Goal: Task Accomplishment & Management: Complete application form

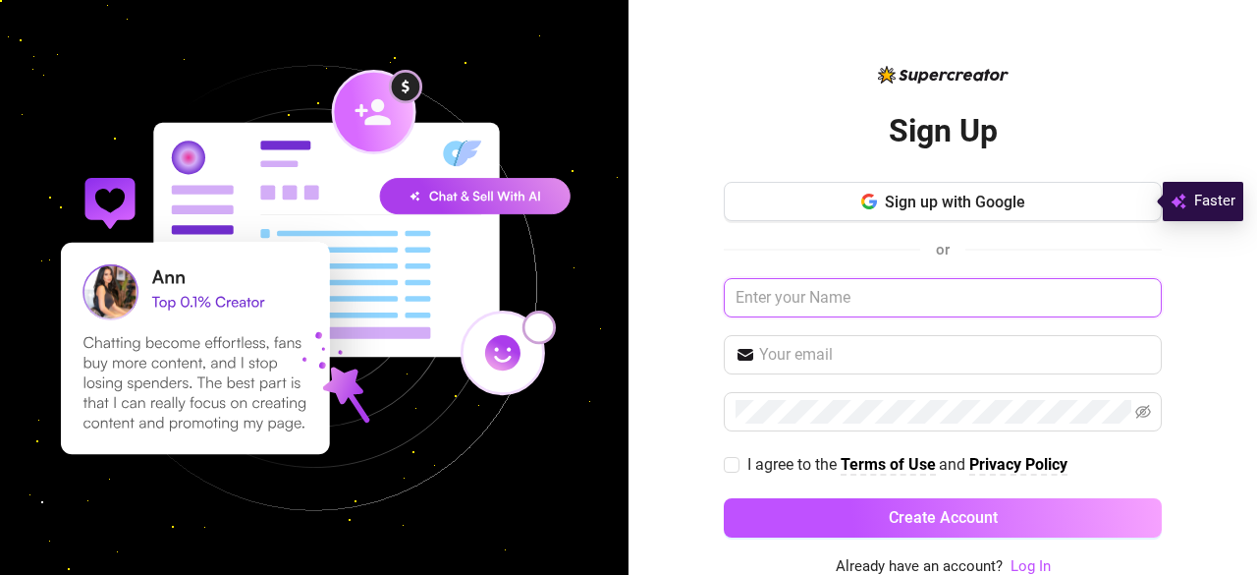
click at [873, 290] on input "text" at bounding box center [943, 297] width 438 height 39
click at [949, 193] on span "Sign up with Google" at bounding box center [955, 202] width 140 height 19
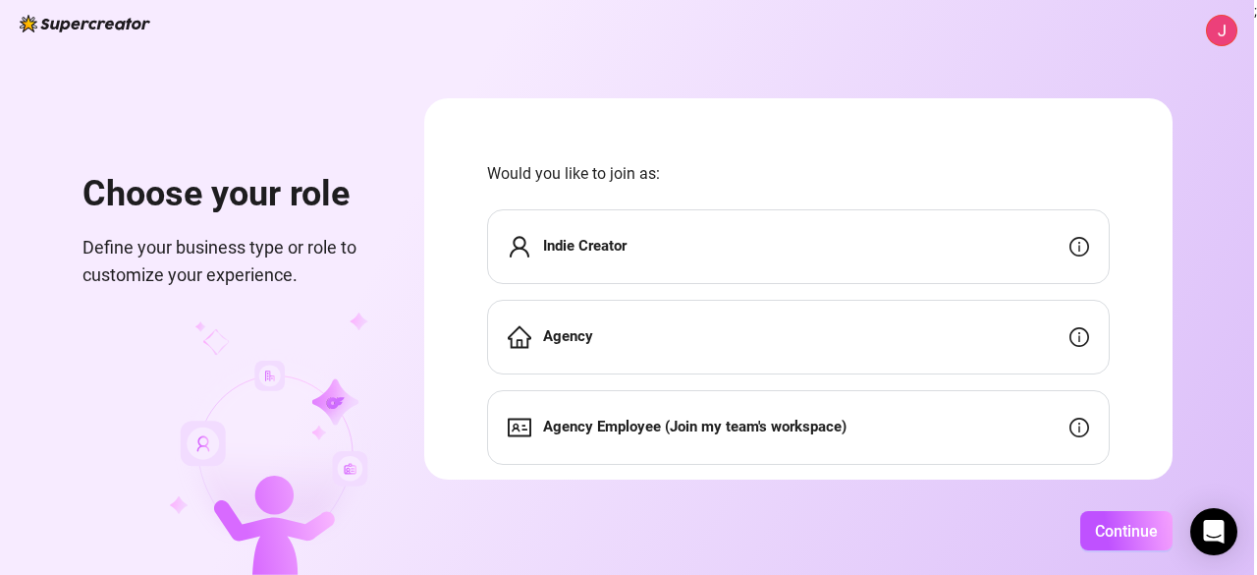
click at [1022, 231] on div "Indie Creator" at bounding box center [798, 246] width 623 height 75
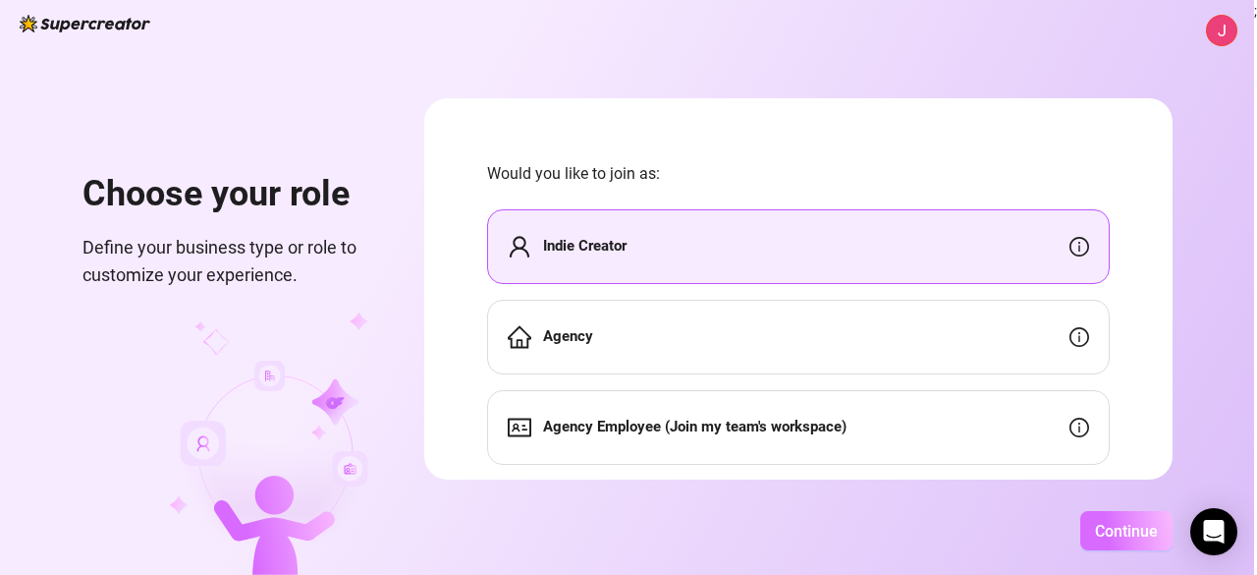
click at [1127, 540] on button "Continue" at bounding box center [1127, 530] width 92 height 39
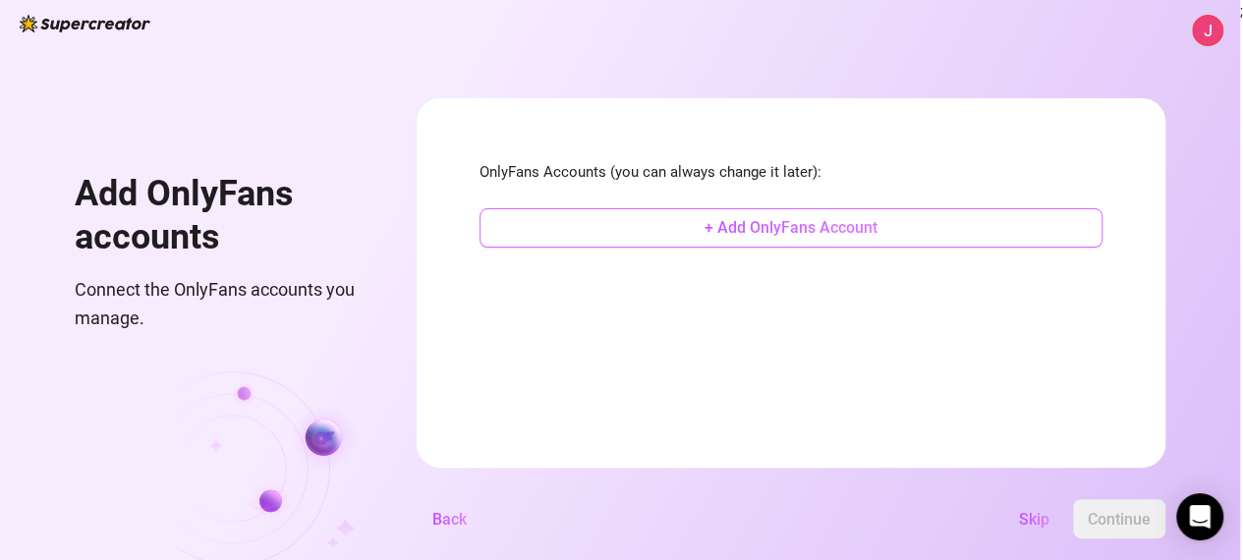
click at [892, 239] on button "+ Add OnlyFans Account" at bounding box center [790, 227] width 623 height 39
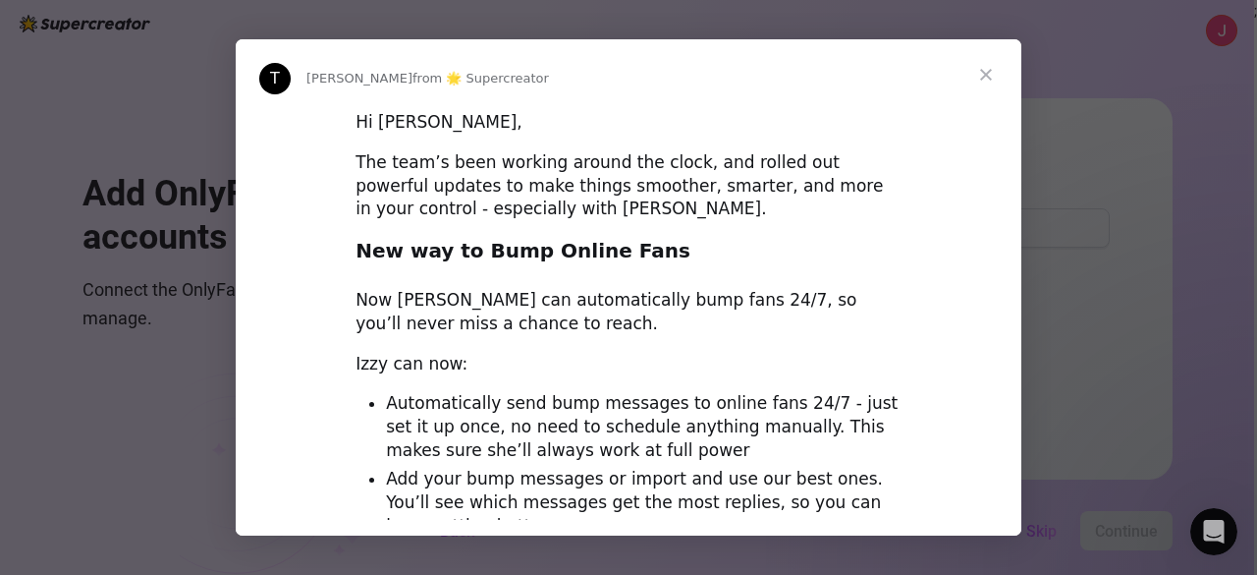
click at [1030, 149] on div "Intercom messenger" at bounding box center [628, 287] width 1257 height 575
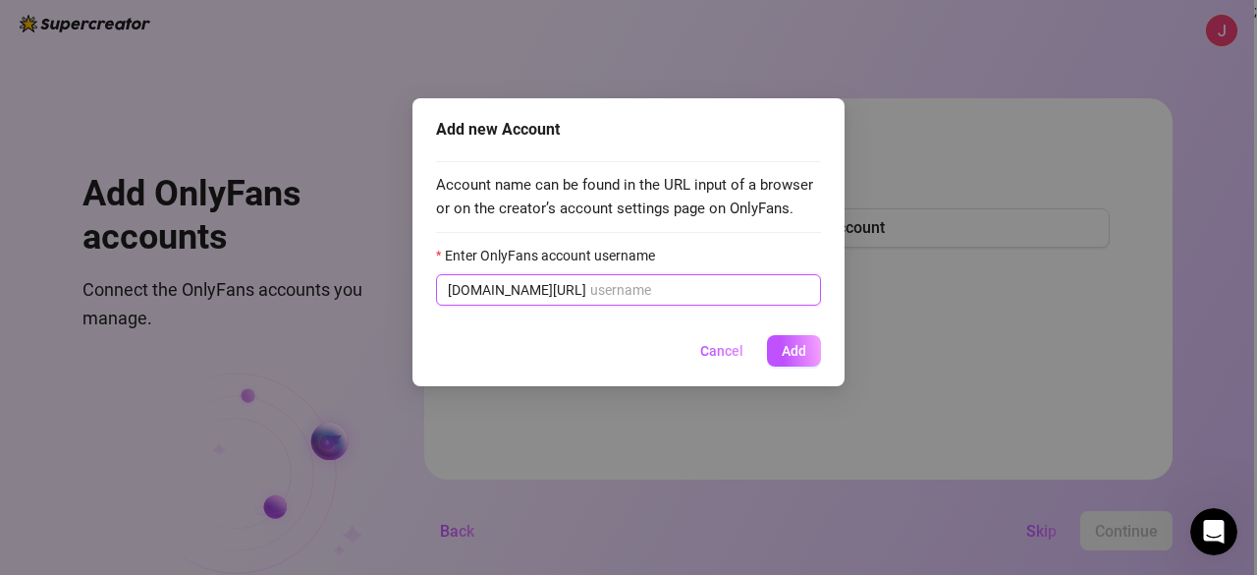
click at [614, 293] on input "Enter OnlyFans account username" at bounding box center [699, 290] width 219 height 22
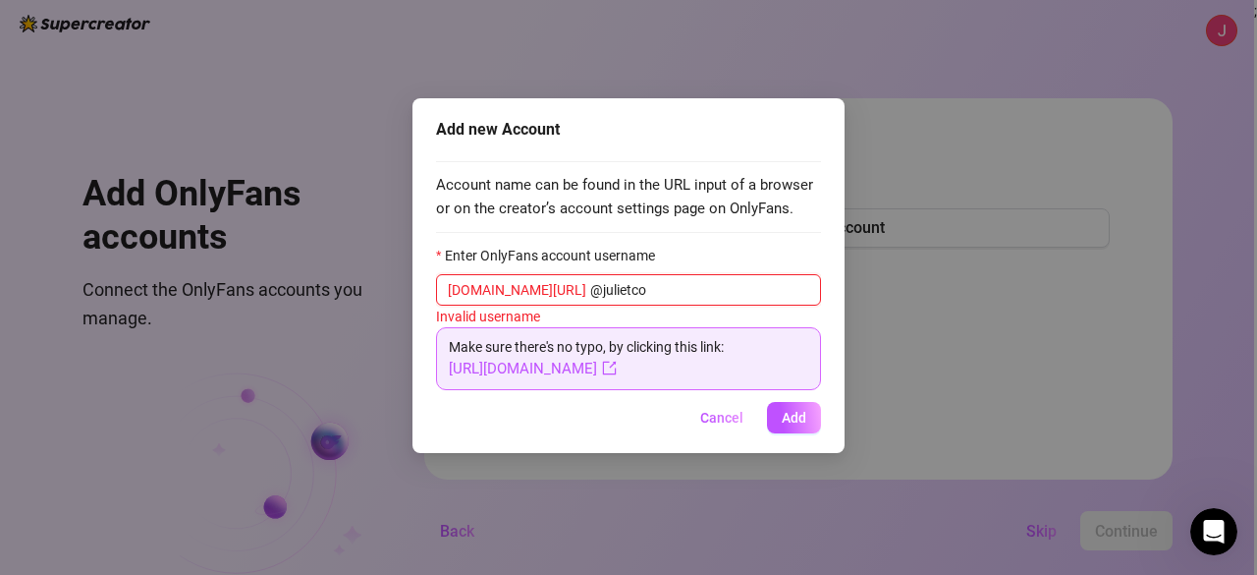
click at [590, 289] on input "@julietco" at bounding box center [699, 290] width 219 height 22
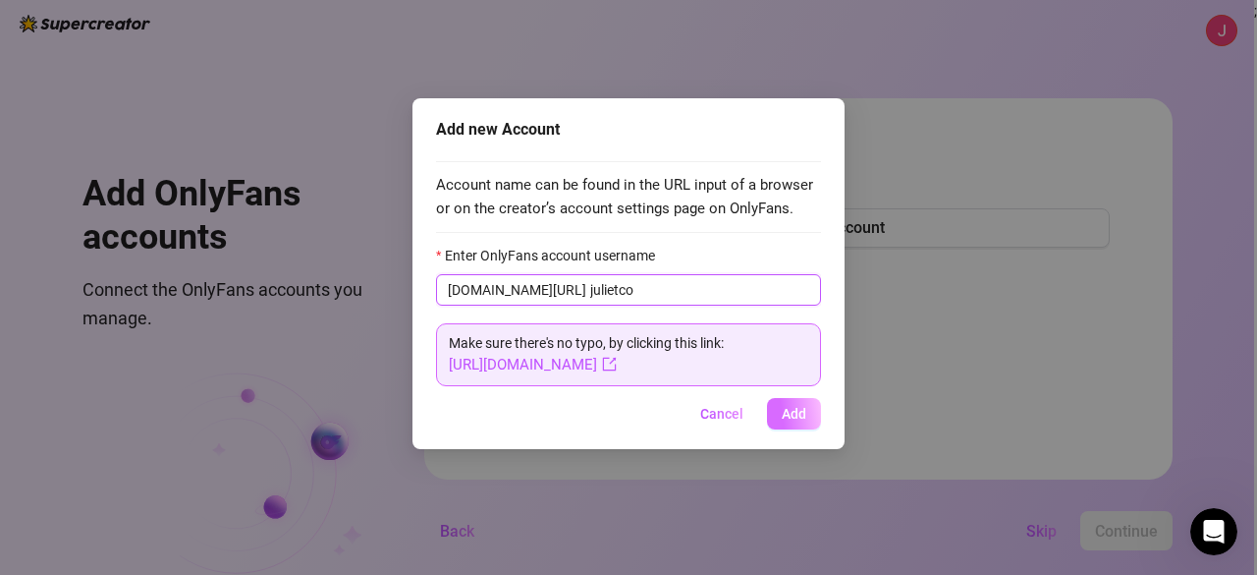
type input "julietco"
click at [805, 414] on span "Add" at bounding box center [794, 414] width 25 height 16
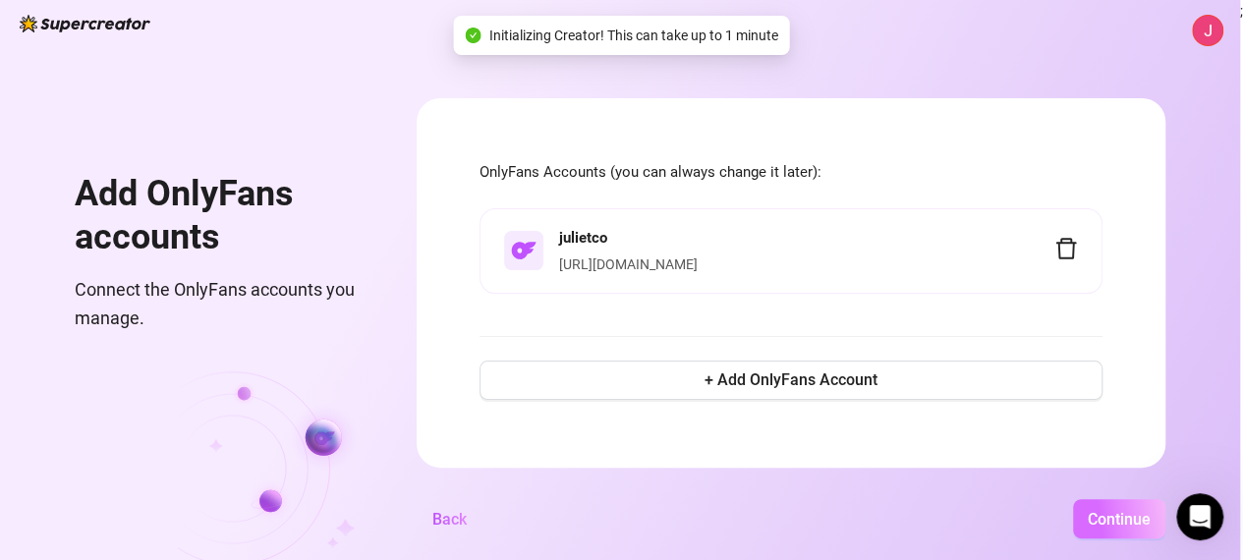
click at [1126, 527] on span "Continue" at bounding box center [1118, 519] width 63 height 19
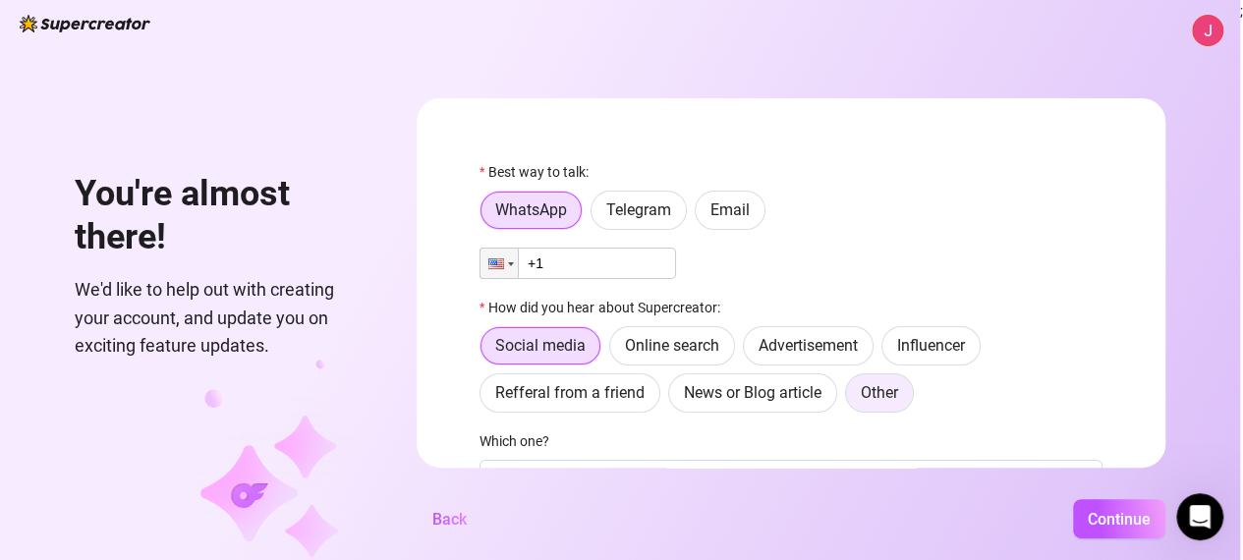
click at [898, 396] on span "Other" at bounding box center [878, 392] width 37 height 19
click at [851, 398] on input "Other" at bounding box center [851, 398] width 0 height 0
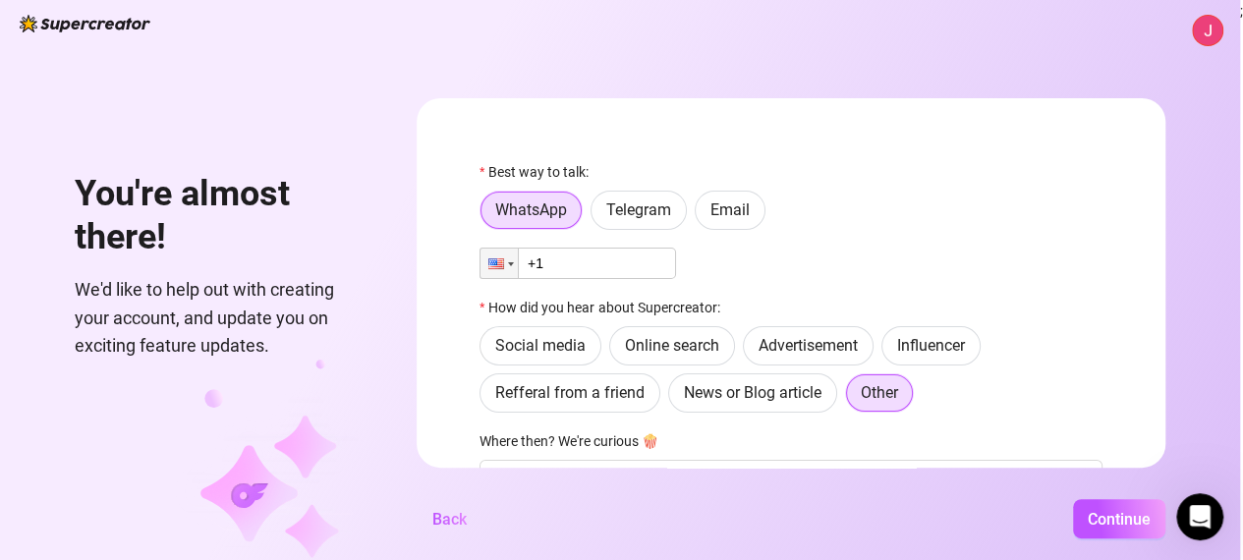
click at [583, 276] on input "+1" at bounding box center [577, 263] width 196 height 31
click at [518, 268] on div at bounding box center [498, 263] width 37 height 29
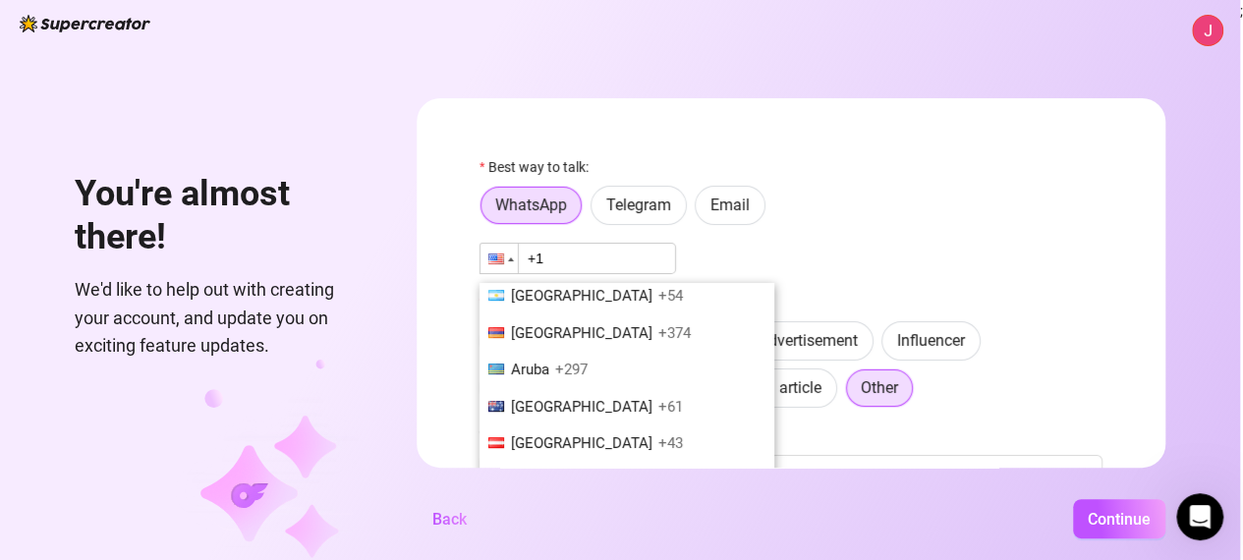
scroll to position [382, 0]
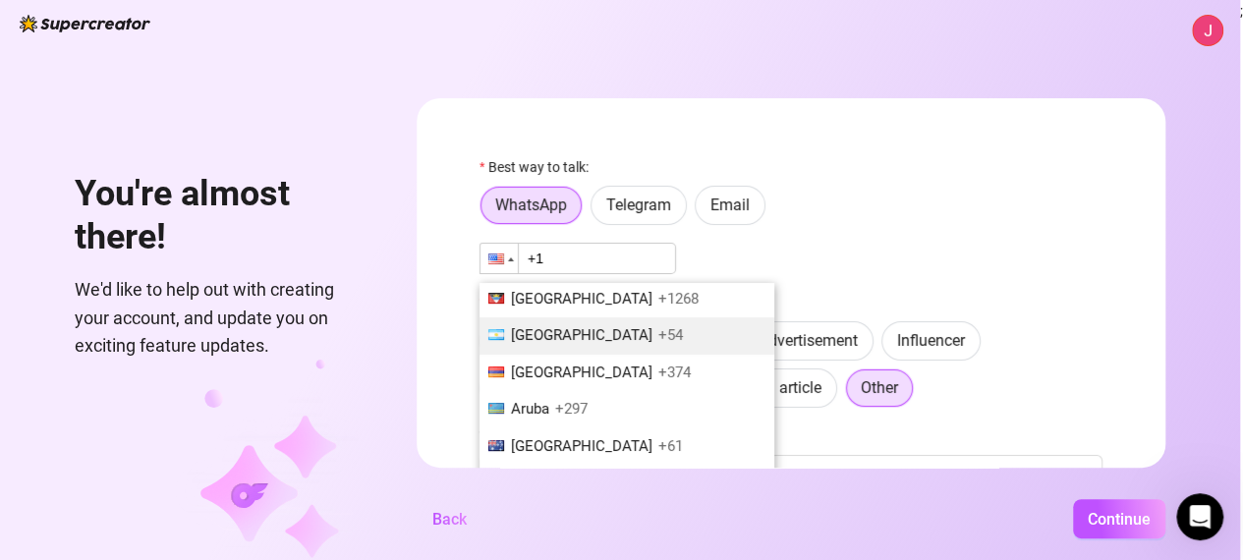
click at [648, 351] on li "[GEOGRAPHIC_DATA] +54" at bounding box center [626, 335] width 295 height 37
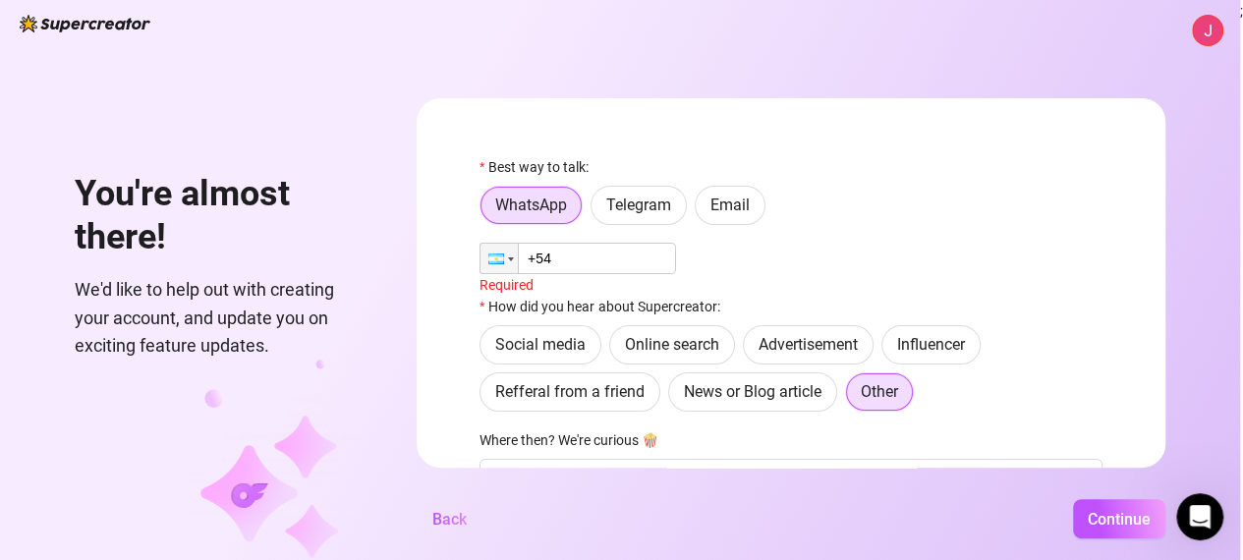
click at [597, 254] on input "+54" at bounding box center [577, 258] width 196 height 31
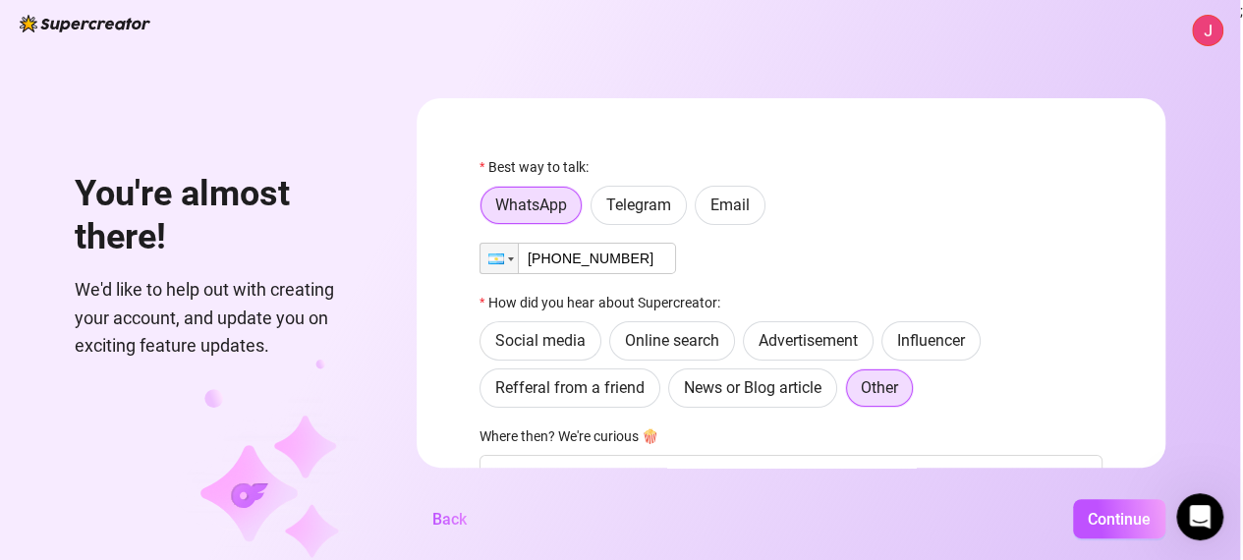
scroll to position [62, 0]
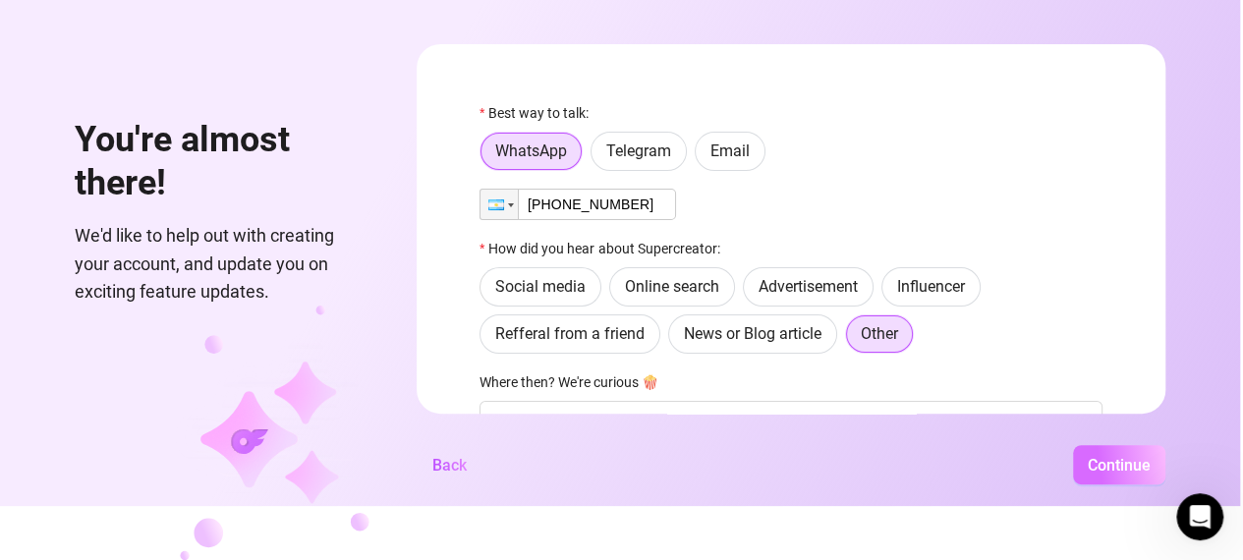
type input "[PHONE_NUMBER]"
click at [1116, 481] on button "Continue" at bounding box center [1119, 464] width 92 height 39
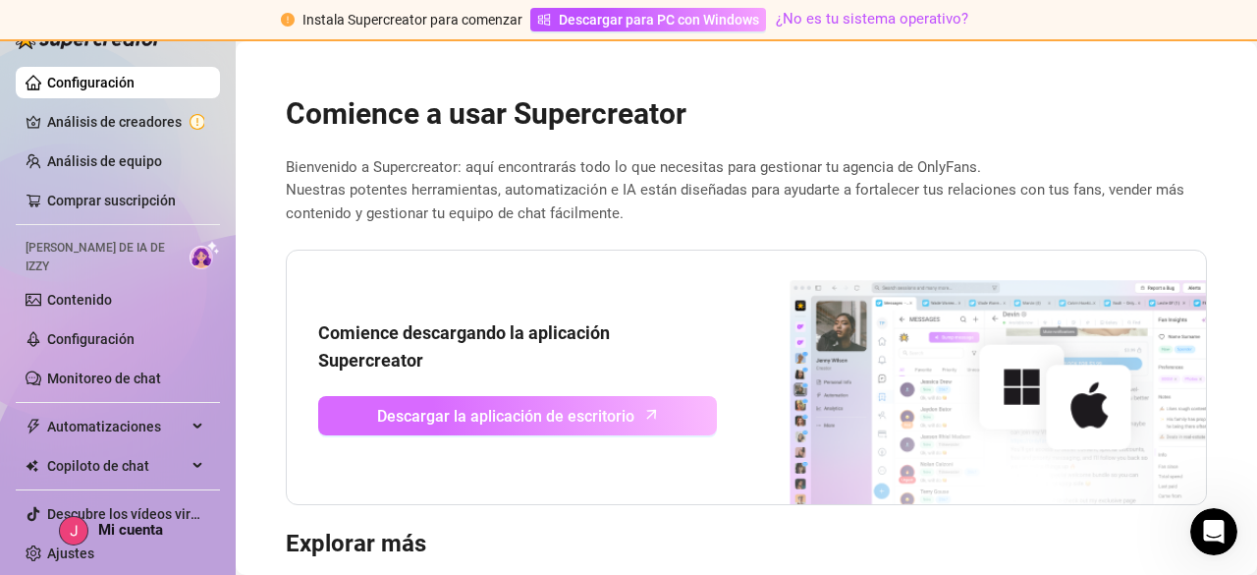
click at [653, 408] on link "Descargar la aplicación de escritorio" at bounding box center [517, 415] width 399 height 39
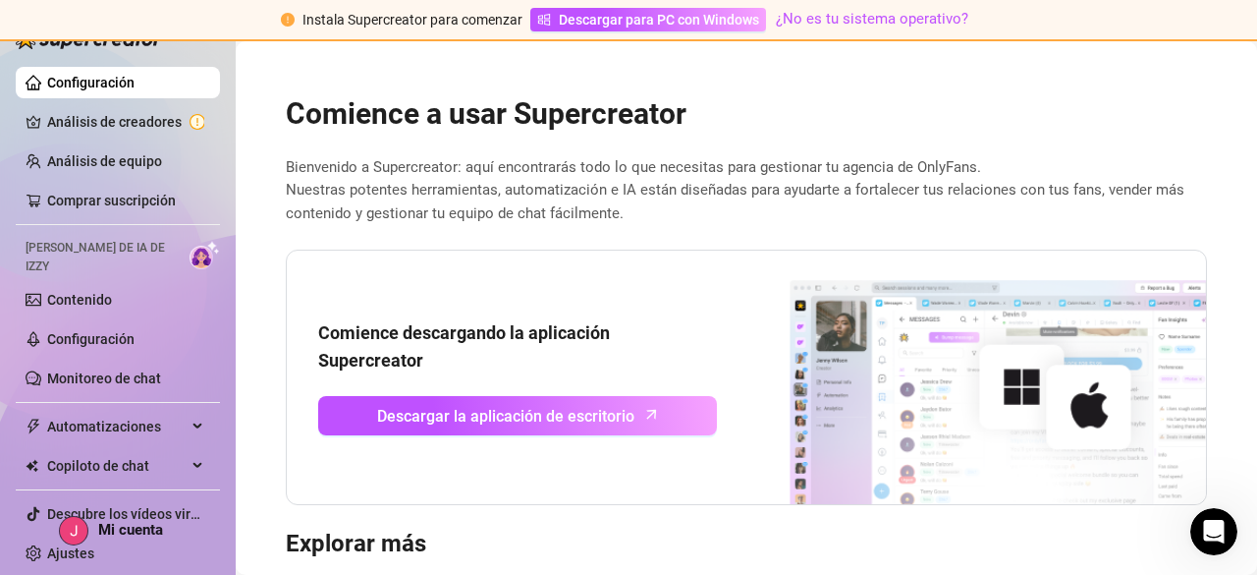
click at [1065, 83] on div "Comience a usar Supercreator Bienvenido a Supercreator: aquí encontrarás todo l…" at bounding box center [746, 441] width 953 height 741
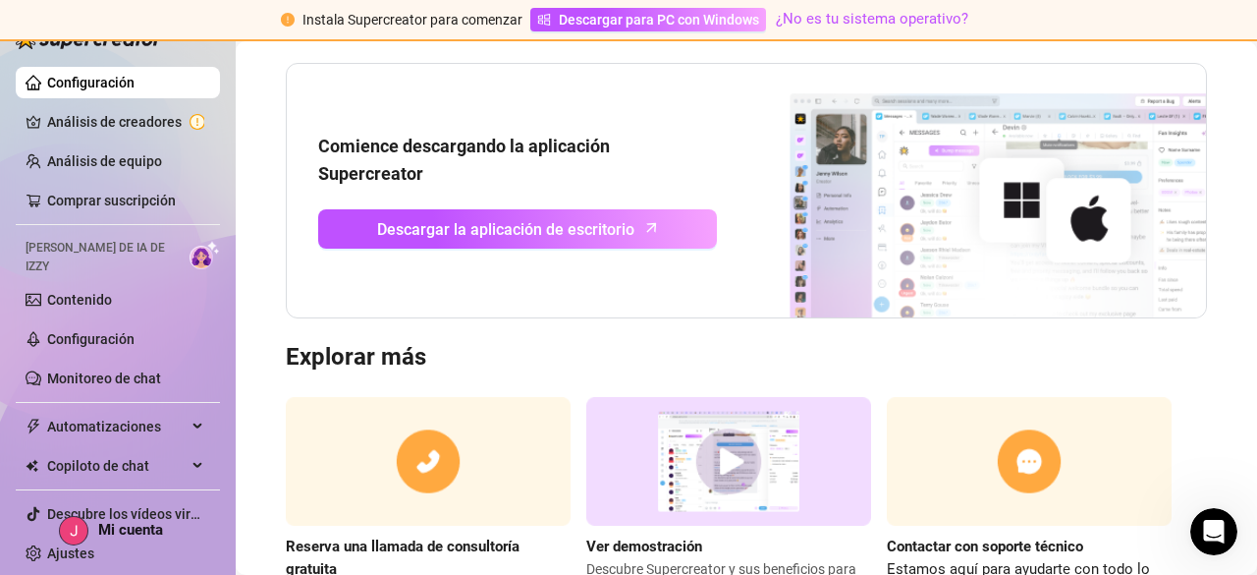
scroll to position [295, 0]
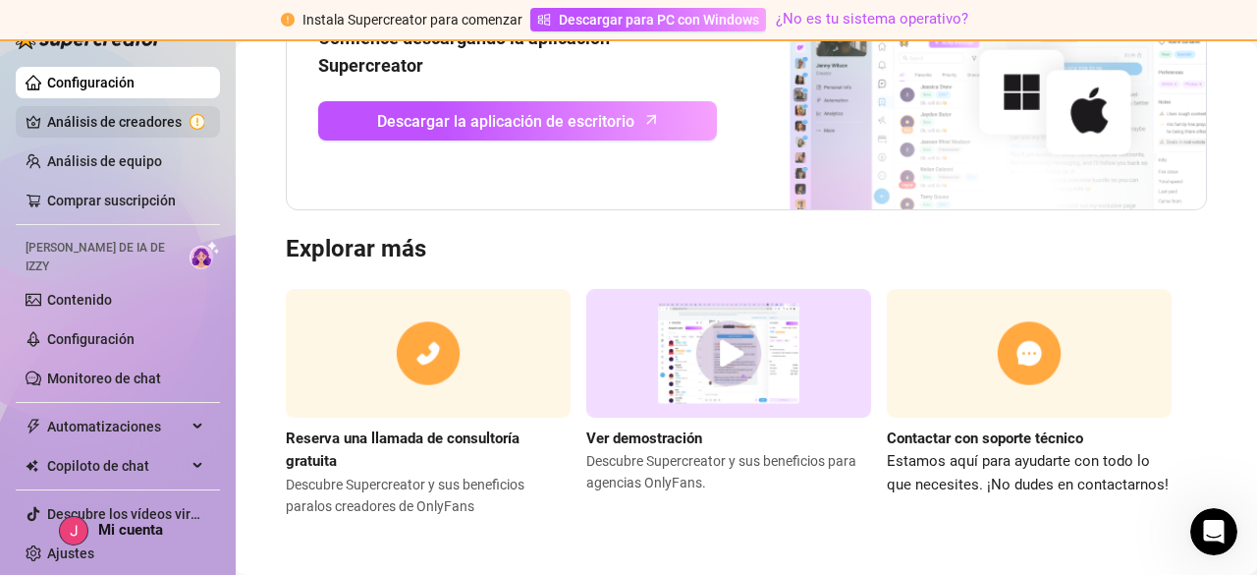
click at [135, 120] on link "Análisis de creadores" at bounding box center [125, 121] width 157 height 31
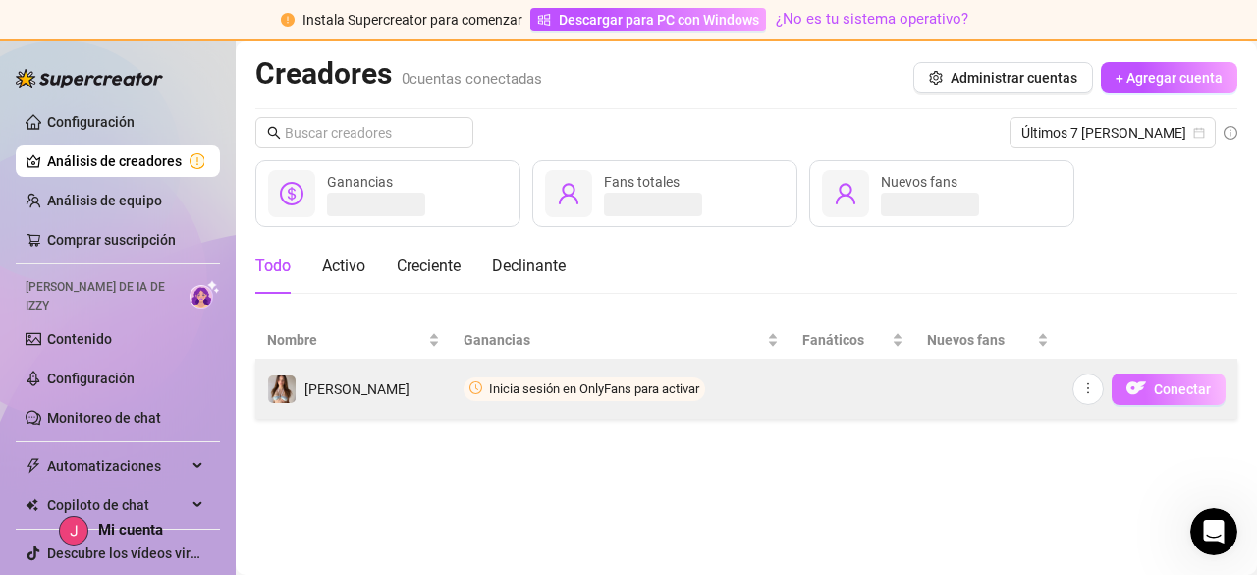
click at [1192, 390] on font "Conectar" at bounding box center [1182, 389] width 57 height 16
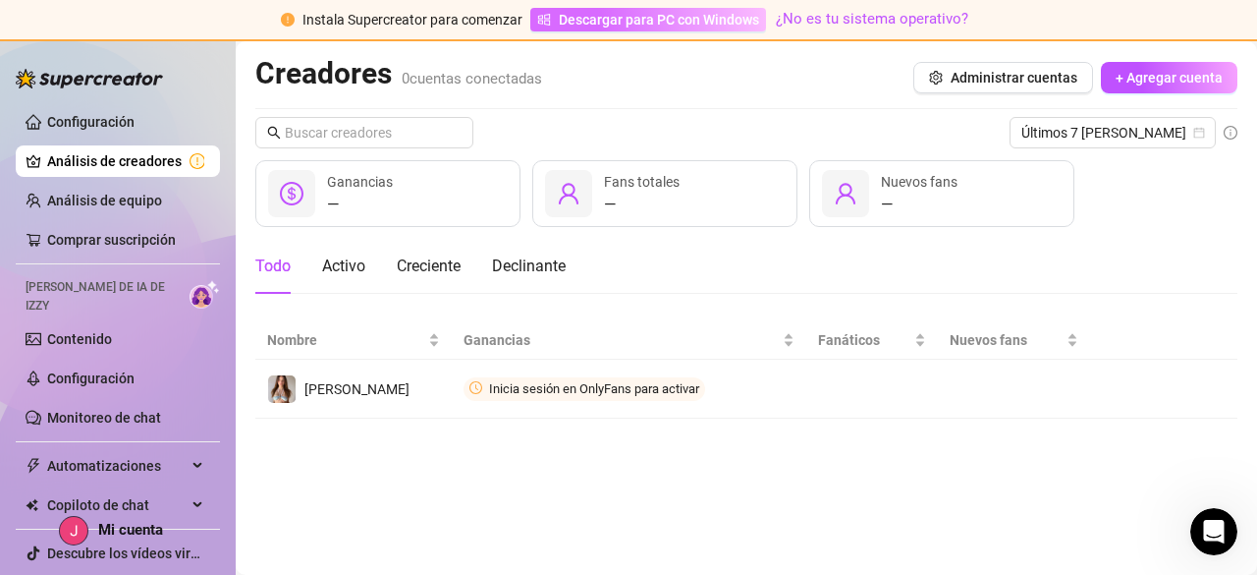
click at [747, 14] on font "Descargar para PC con Windows" at bounding box center [659, 20] width 200 height 16
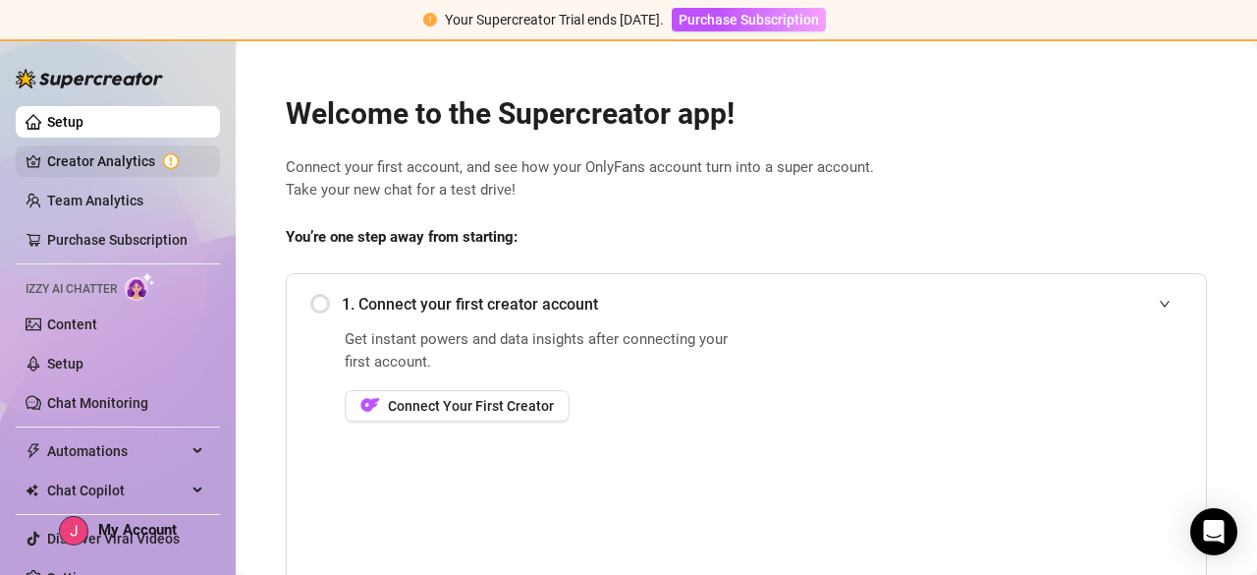
click at [106, 155] on link "Creator Analytics" at bounding box center [125, 160] width 157 height 31
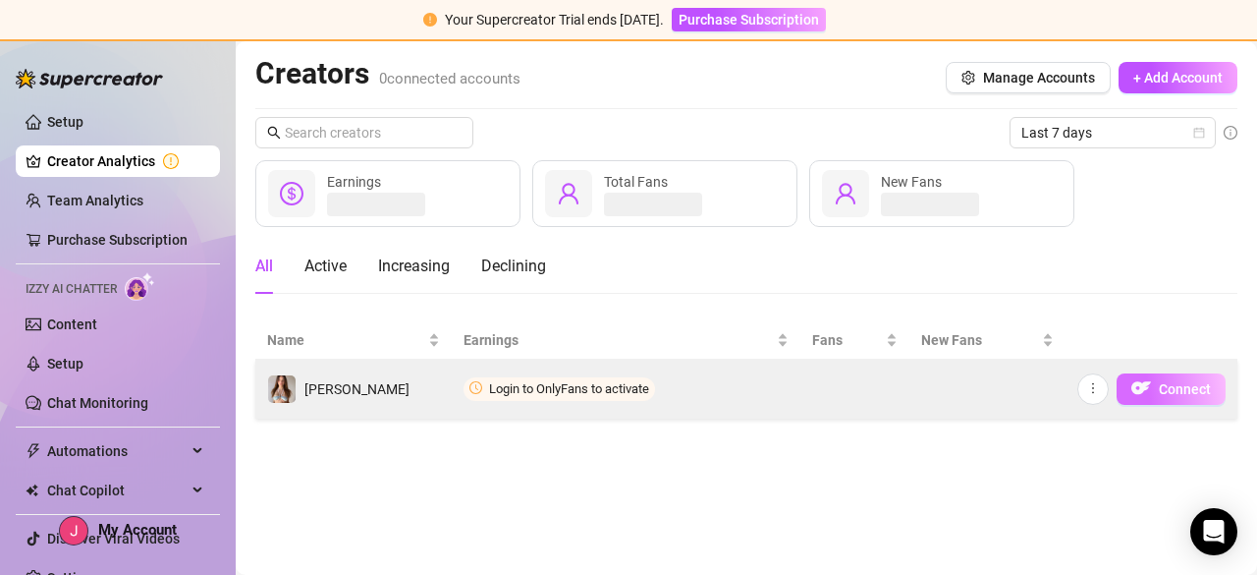
click at [1151, 380] on img "button" at bounding box center [1142, 388] width 20 height 20
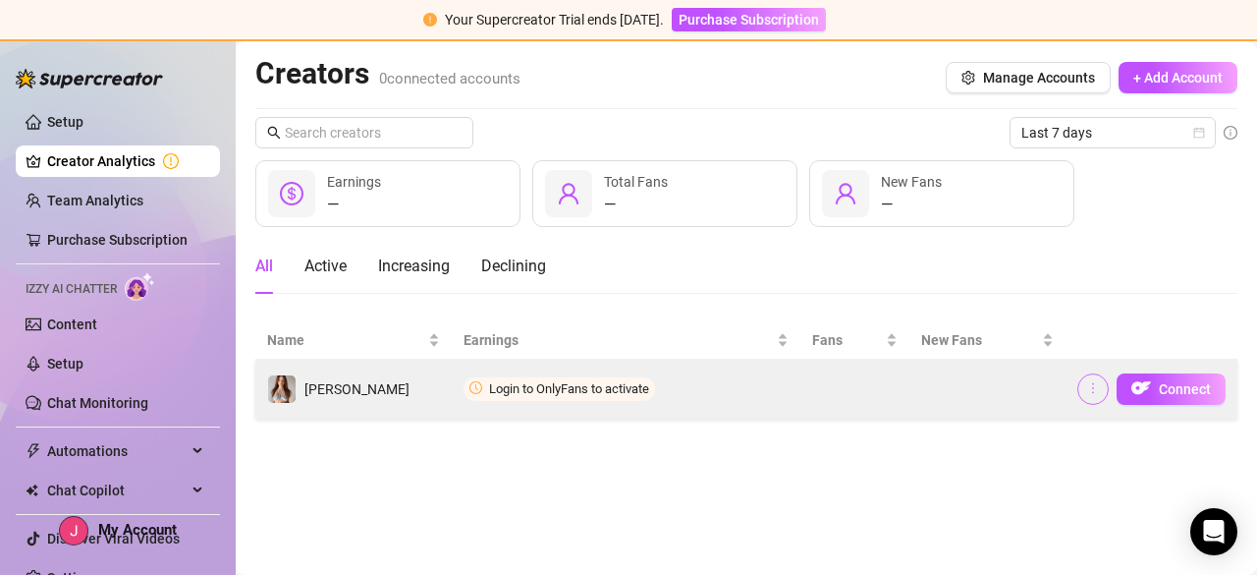
click at [1092, 389] on icon "more" at bounding box center [1093, 388] width 14 height 14
click at [1143, 378] on img "button" at bounding box center [1142, 388] width 20 height 20
click at [1160, 393] on span "Connect" at bounding box center [1185, 389] width 52 height 16
